Goal: Complete application form

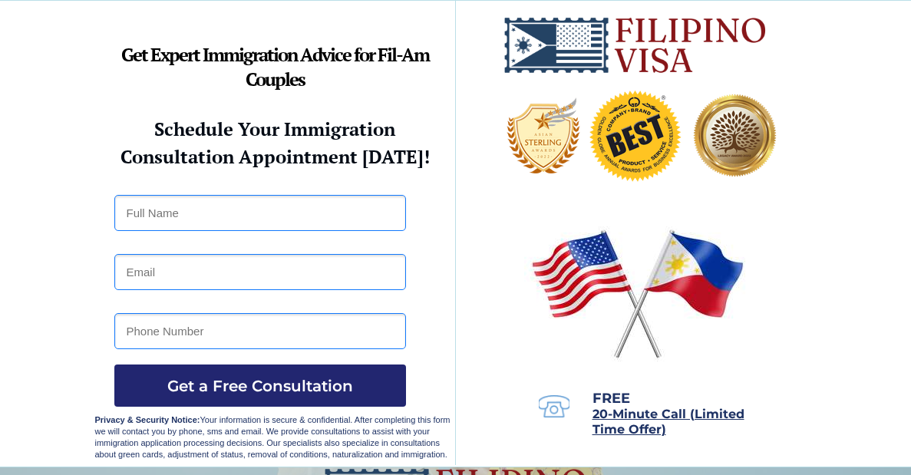
click at [163, 208] on input "text" at bounding box center [260, 213] width 292 height 36
type input "[PERSON_NAME]"
type input "[EMAIL_ADDRESS][DOMAIN_NAME]"
type input "8087697034"
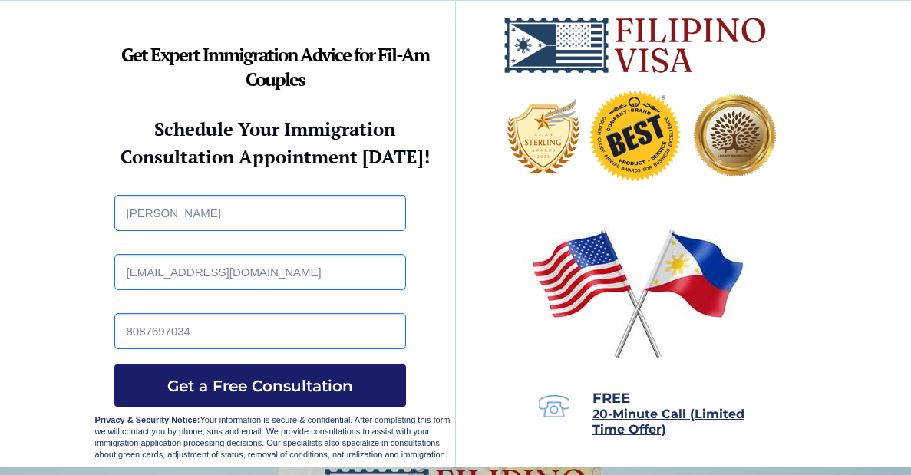
click at [222, 378] on span "Get a Free Consultation" at bounding box center [260, 386] width 292 height 18
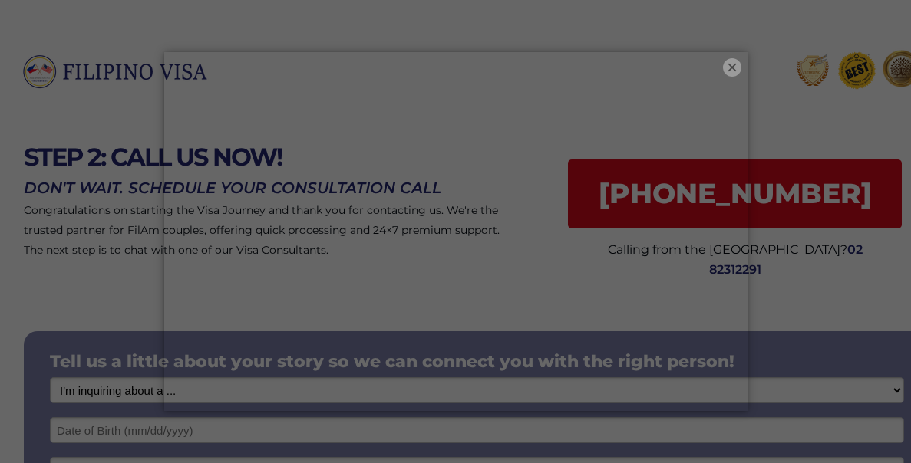
click at [733, 62] on button "×" at bounding box center [732, 67] width 18 height 18
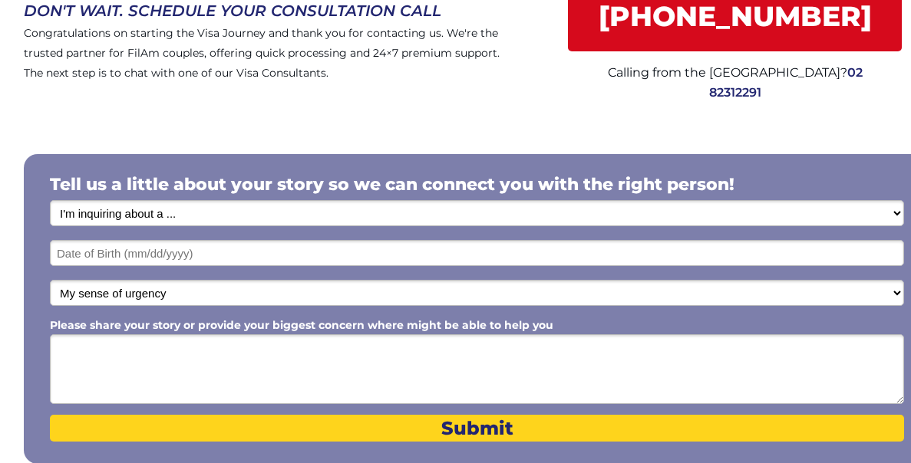
scroll to position [184, 0]
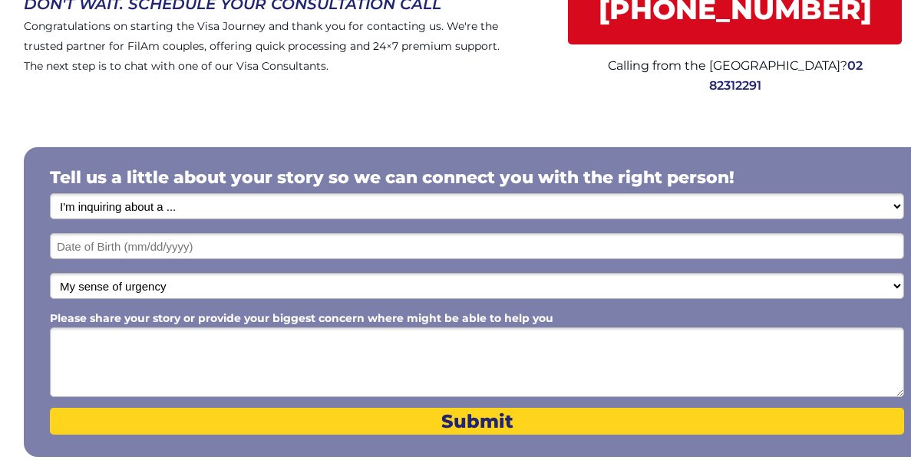
click at [176, 203] on select "I'm inquiring about a ... I don't know or other services Retirement Visa for Th…" at bounding box center [477, 206] width 854 height 26
select select "1798"
click at [50, 193] on select "I'm inquiring about a ... I don't know or other services Retirement Visa for Th…" at bounding box center [477, 206] width 854 height 26
click at [101, 249] on input "text" at bounding box center [477, 246] width 854 height 26
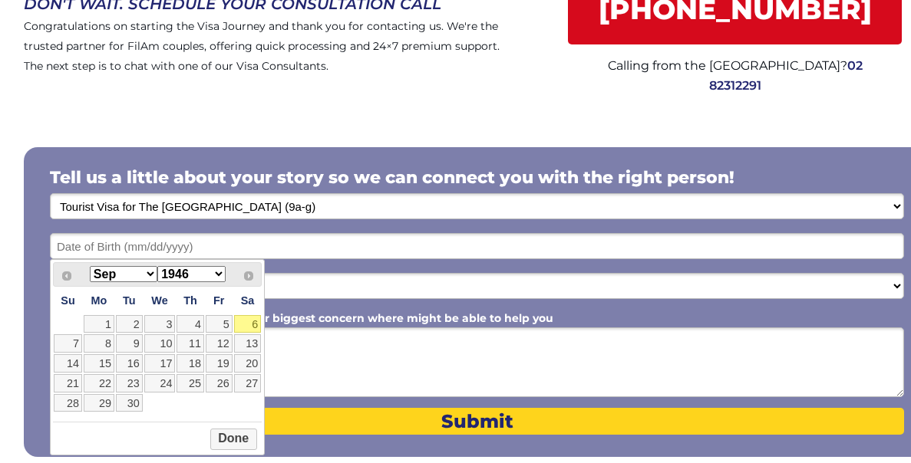
click at [218, 272] on select "1946 1947 1948 1949 1950 1951 1952 1953 1954 1955 1956 1957 1958 1959 1960 1961…" at bounding box center [191, 274] width 68 height 16
click at [150, 270] on select "Jan Feb Mar Apr May Jun Jul Aug Sep Oct Nov Dec" at bounding box center [124, 274] width 68 height 16
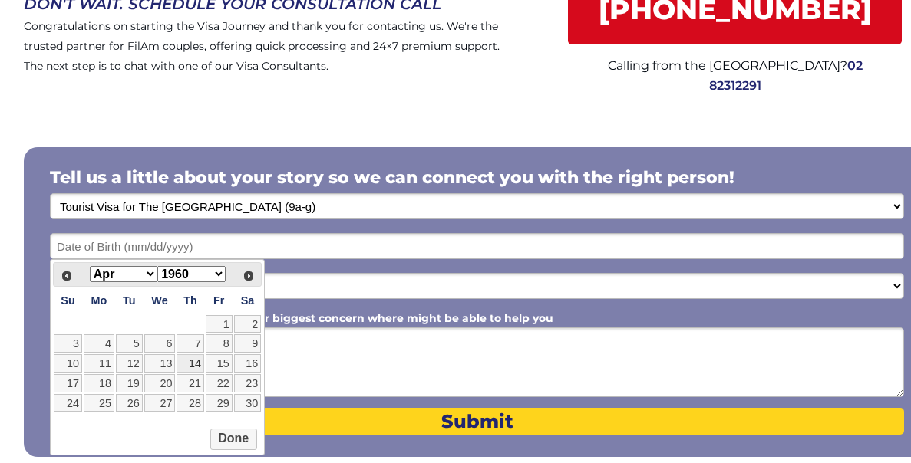
click at [193, 361] on link "14" at bounding box center [189, 363] width 27 height 18
type input "04/14/1960"
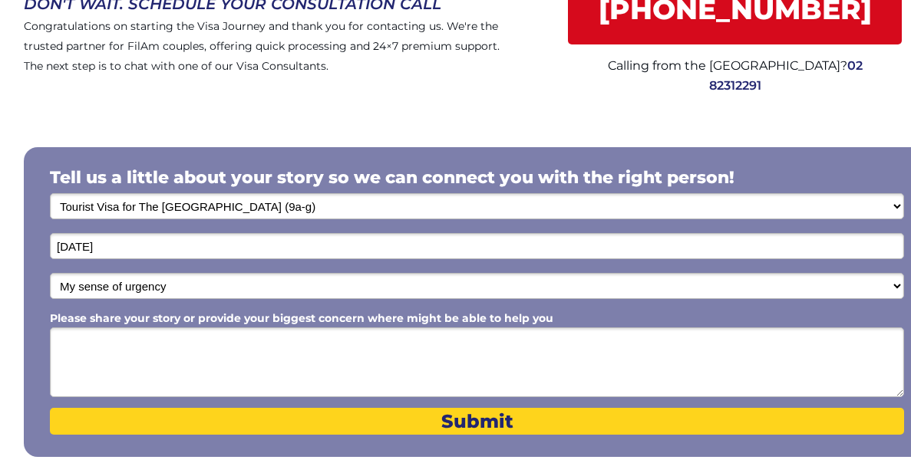
click at [104, 351] on textarea "Please share your story or provide your biggest concern where might be able to …" at bounding box center [477, 363] width 854 height 70
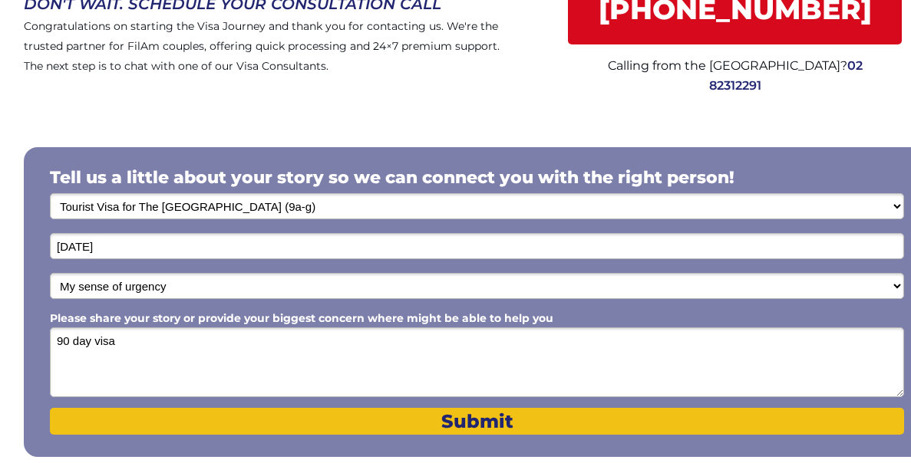
type textarea "90 day visa"
click at [249, 421] on span "Submit" at bounding box center [477, 422] width 854 height 22
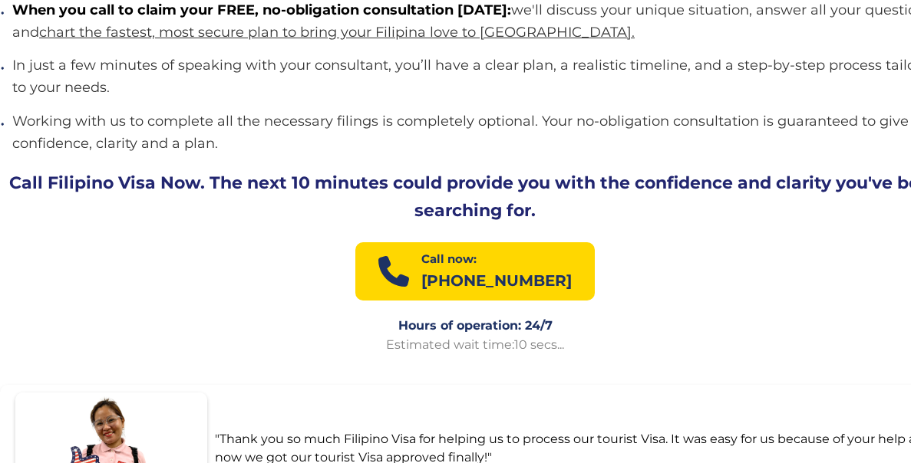
scroll to position [1785, 0]
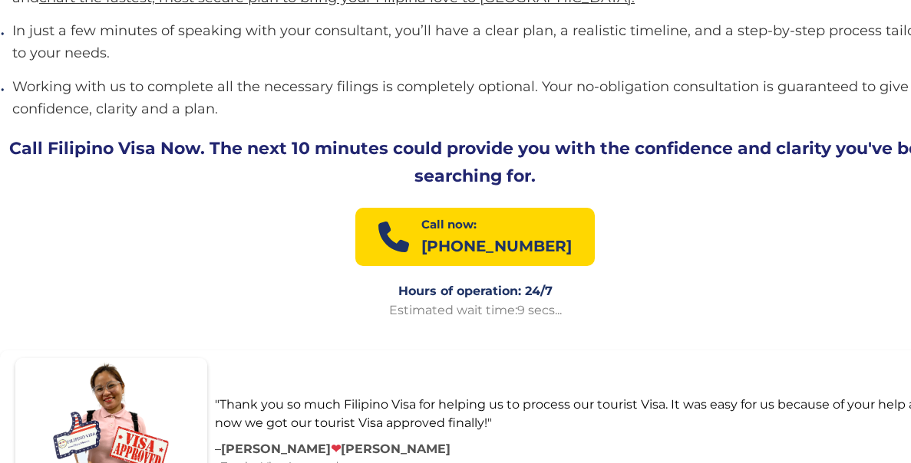
click at [447, 234] on p "[PHONE_NUMBER]" at bounding box center [496, 246] width 150 height 25
